Goal: Task Accomplishment & Management: Manage account settings

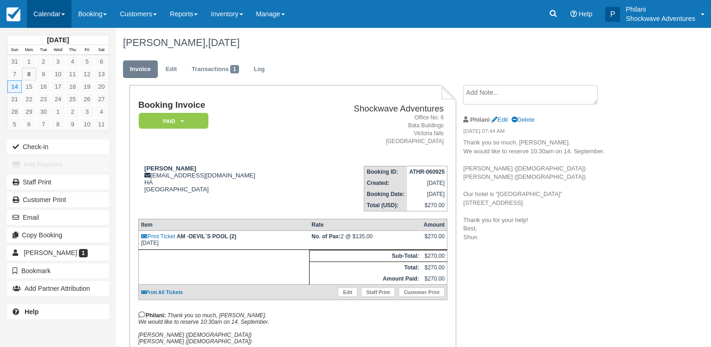
click at [60, 10] on link "Calendar" at bounding box center [49, 14] width 45 height 28
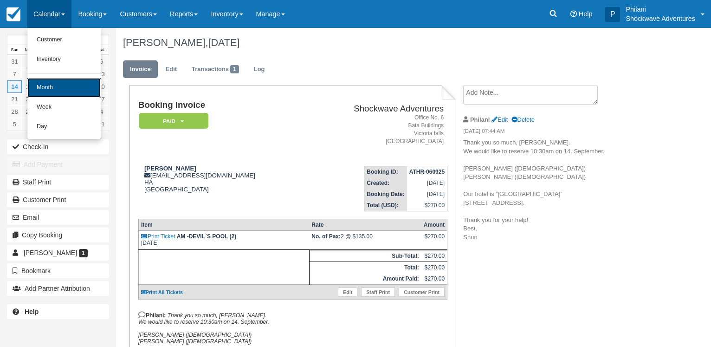
click at [61, 86] on link "Month" at bounding box center [63, 88] width 73 height 20
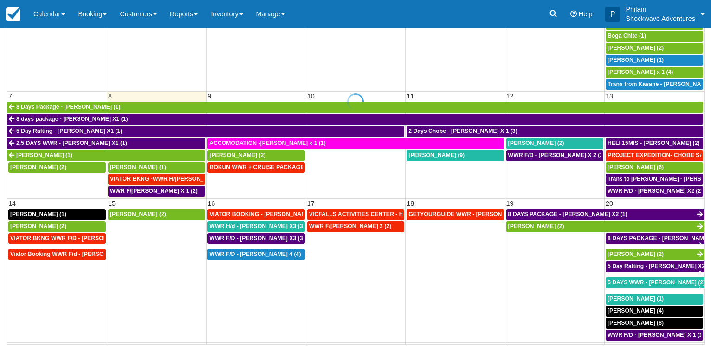
scroll to position [134, 0]
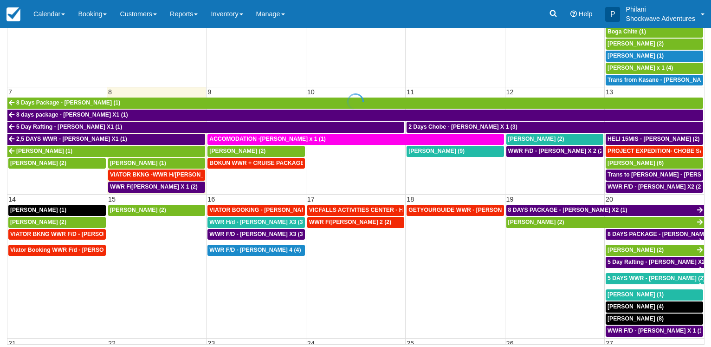
select select
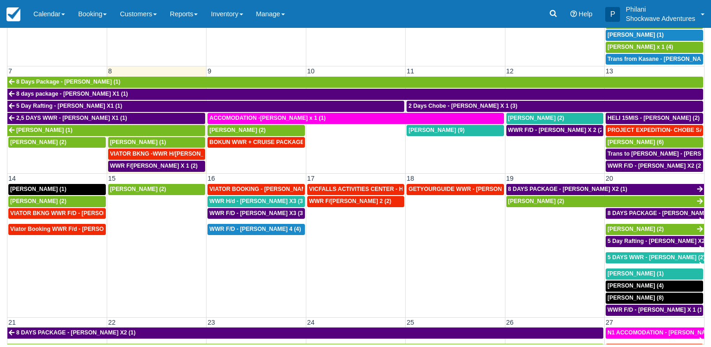
scroll to position [89, 0]
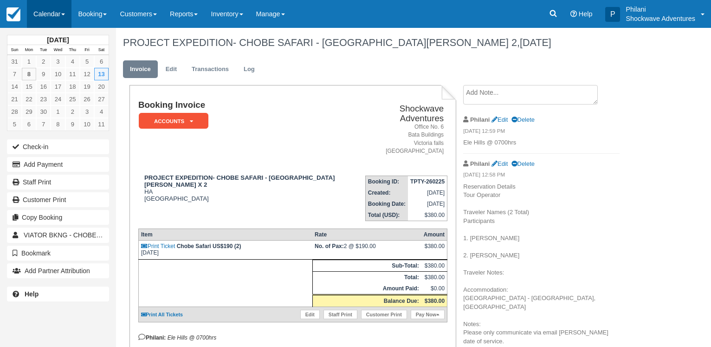
click at [42, 17] on link "Calendar" at bounding box center [49, 14] width 45 height 28
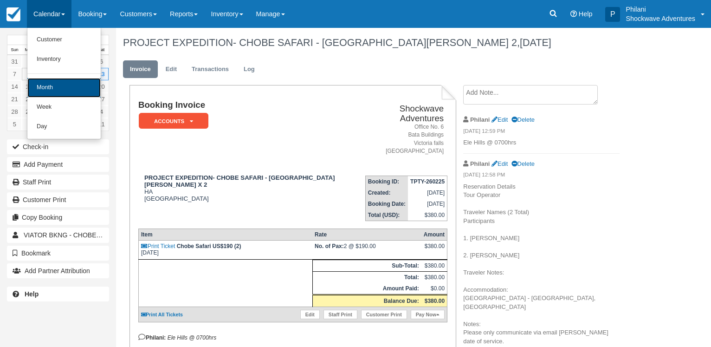
click at [45, 88] on link "Month" at bounding box center [63, 88] width 73 height 20
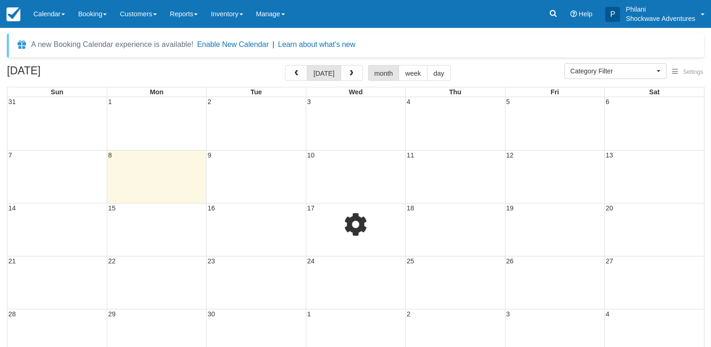
select select
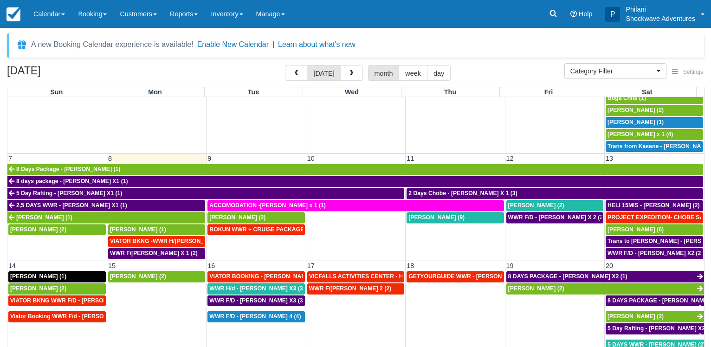
scroll to position [134, 0]
